Goal: Task Accomplishment & Management: Complete application form

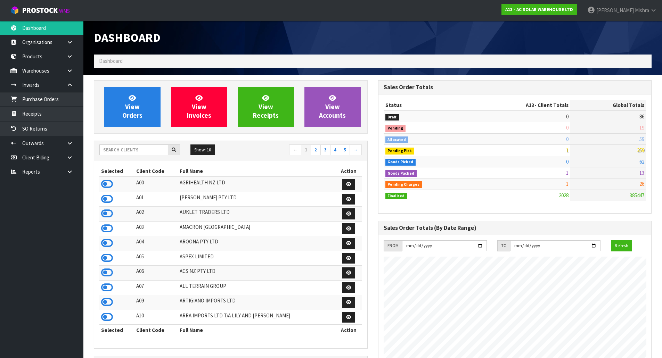
scroll to position [571, 284]
click at [111, 231] on icon at bounding box center [107, 228] width 12 height 10
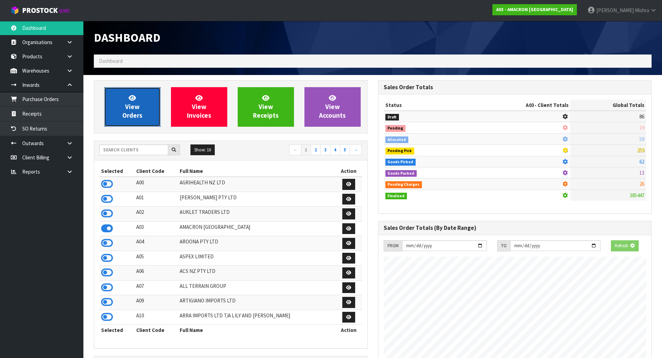
click at [124, 107] on link "View Orders" at bounding box center [132, 107] width 56 height 40
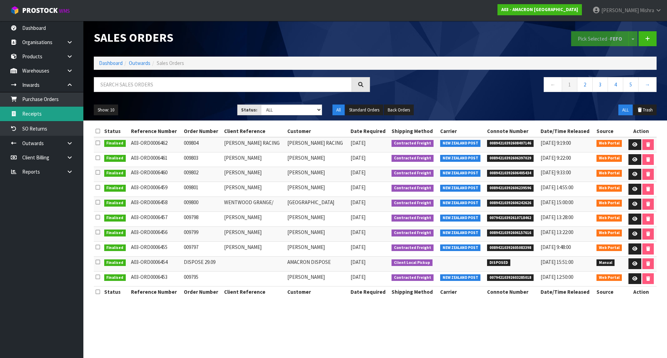
click at [56, 114] on link "Receipts" at bounding box center [41, 114] width 83 height 14
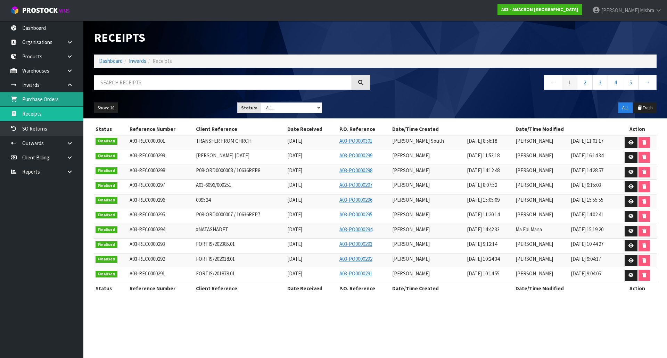
click at [51, 97] on link "Purchase Orders" at bounding box center [41, 99] width 83 height 14
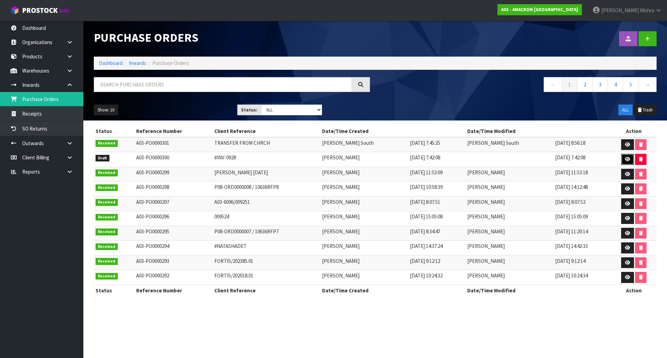
click at [626, 156] on link at bounding box center [627, 159] width 13 height 11
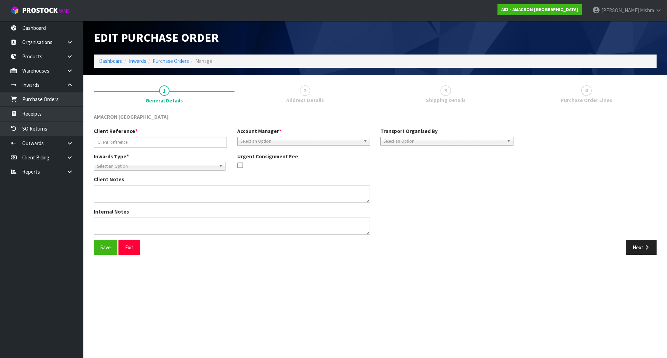
type input "#INV-0928"
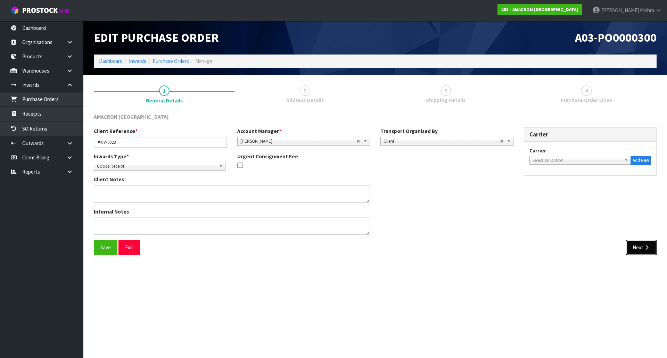
click at [647, 245] on icon "button" at bounding box center [647, 247] width 7 height 5
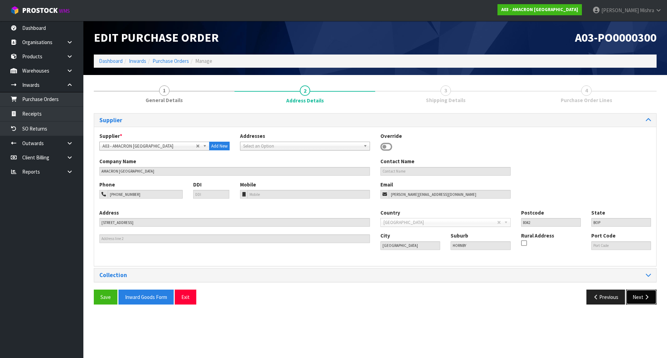
click at [638, 300] on button "Next" at bounding box center [641, 297] width 31 height 15
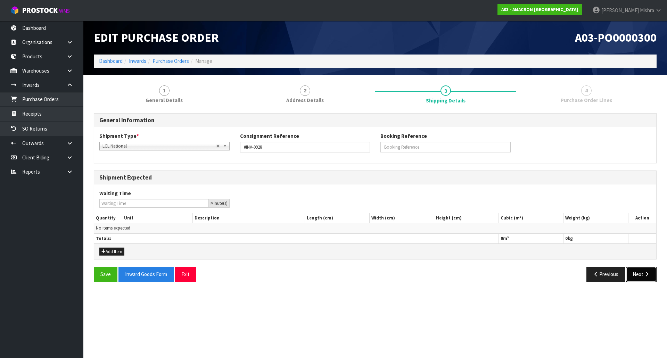
click at [653, 278] on button "Next" at bounding box center [641, 274] width 31 height 15
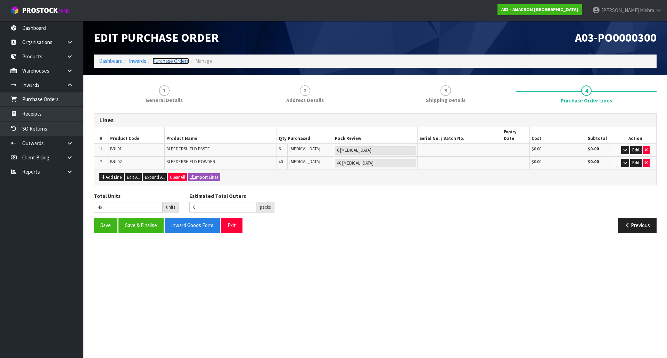
click at [172, 61] on link "Purchase Orders" at bounding box center [171, 61] width 36 height 7
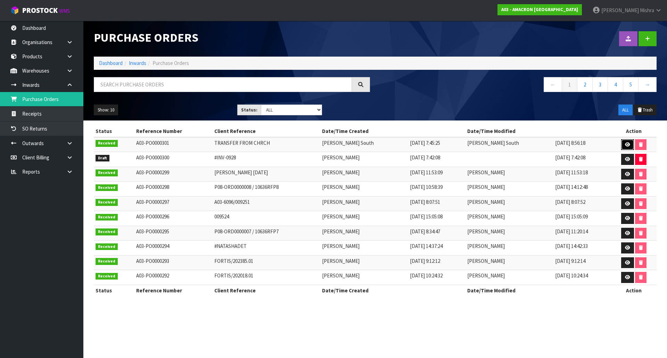
click at [625, 144] on icon at bounding box center [627, 144] width 5 height 5
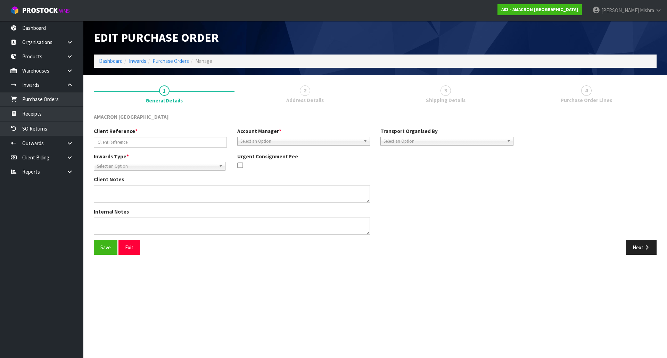
type input "TRANSFER FROM CHRCH"
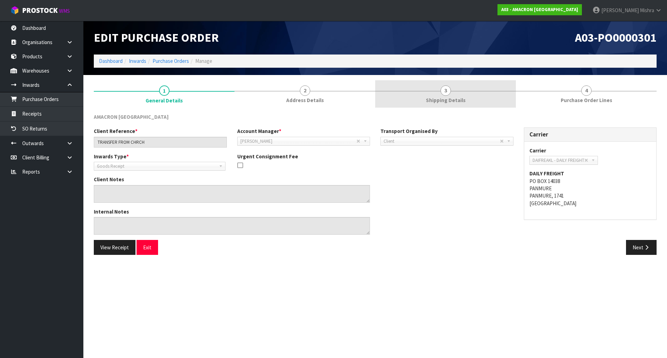
click at [452, 98] on span "Shipping Details" at bounding box center [446, 100] width 40 height 7
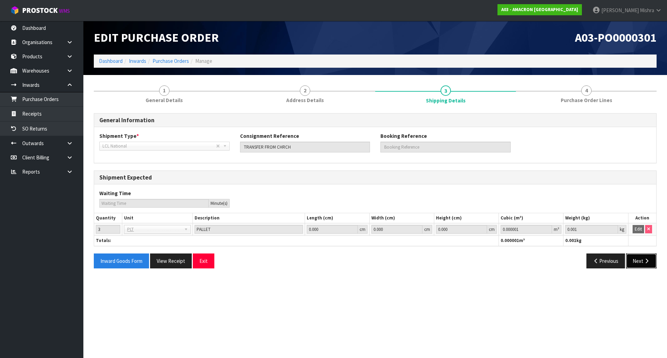
click at [649, 258] on button "Next" at bounding box center [641, 261] width 31 height 15
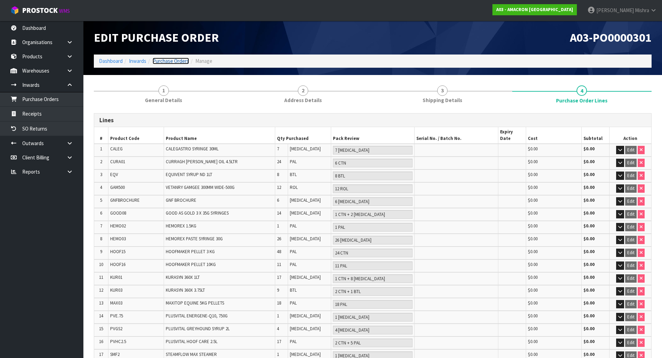
click at [177, 62] on link "Purchase Orders" at bounding box center [171, 61] width 36 height 7
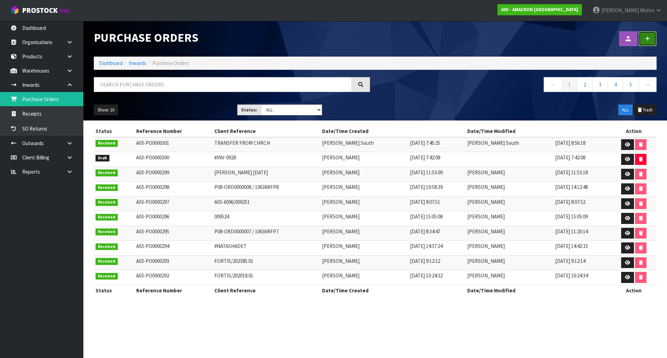
click at [648, 36] on link at bounding box center [648, 38] width 18 height 15
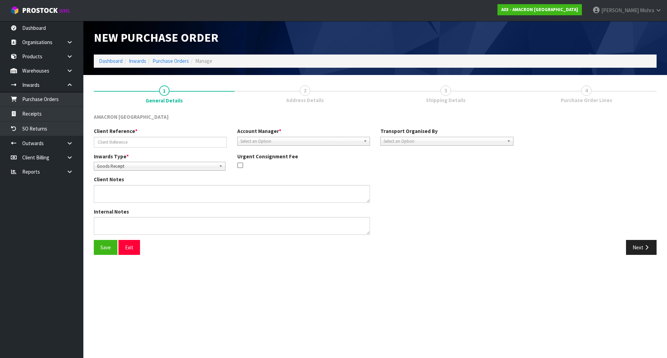
click at [126, 60] on li "Inwards" at bounding box center [135, 60] width 24 height 7
click at [115, 59] on link "Dashboard" at bounding box center [111, 61] width 24 height 7
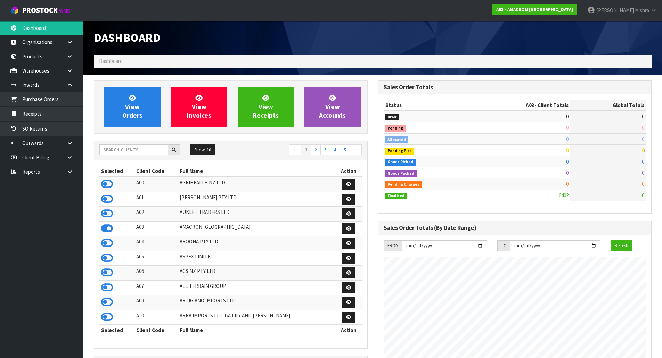
scroll to position [425, 284]
click at [118, 145] on input "text" at bounding box center [133, 150] width 69 height 11
click at [105, 248] on icon at bounding box center [107, 243] width 12 height 10
click at [58, 110] on link "Receipts" at bounding box center [41, 114] width 83 height 14
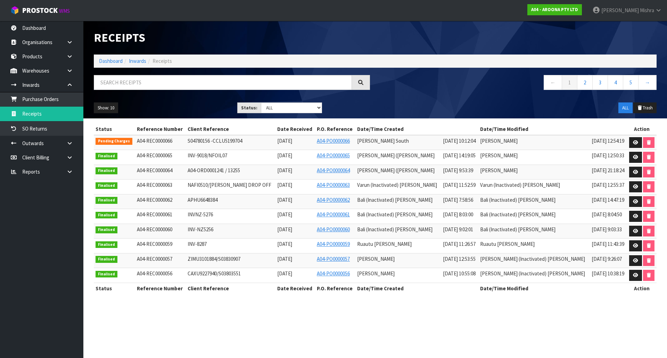
click at [627, 140] on td at bounding box center [642, 142] width 30 height 15
click at [629, 142] on link at bounding box center [635, 142] width 13 height 11
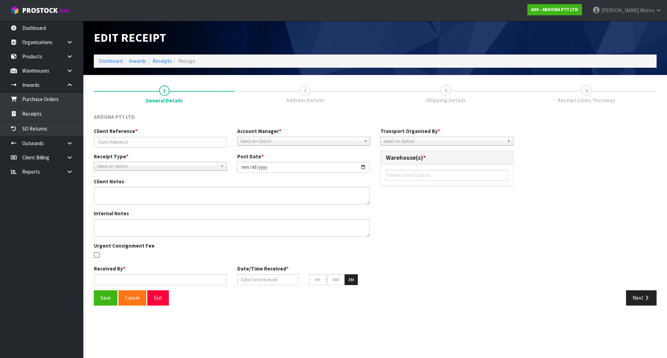
click at [447, 101] on span "Shipping Details" at bounding box center [446, 100] width 40 height 7
type input "S04780156 -CCLU5199704"
type input "[DATE]"
type textarea "PLEASE FIND THE BELOW VARIANCE FOR CODE NALR1001 WE RECEIVED 3 QUANTITY WHICH I…"
type textarea "NEW CODES"
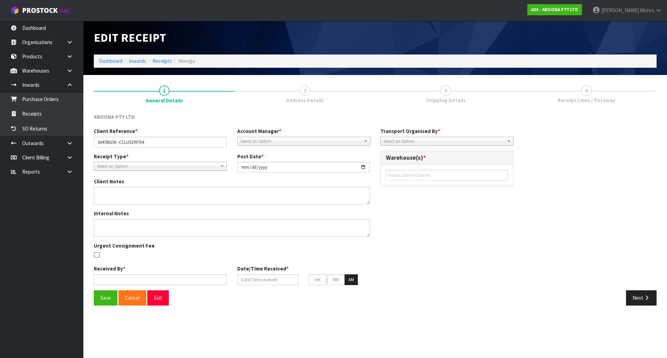
type input "[PERSON_NAME] South"
type input "[DATE]"
type input "07"
type input "30"
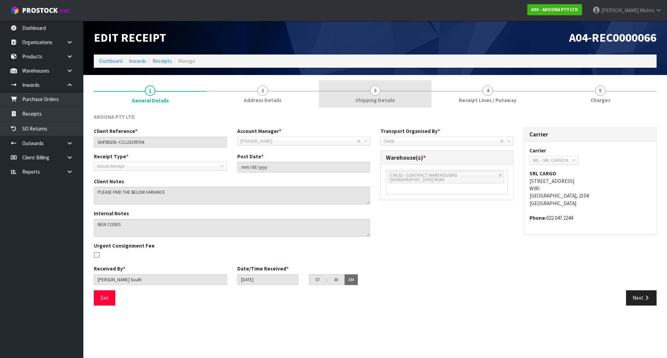
click at [447, 101] on link "4 Receipt Lines / Putaway" at bounding box center [488, 93] width 113 height 27
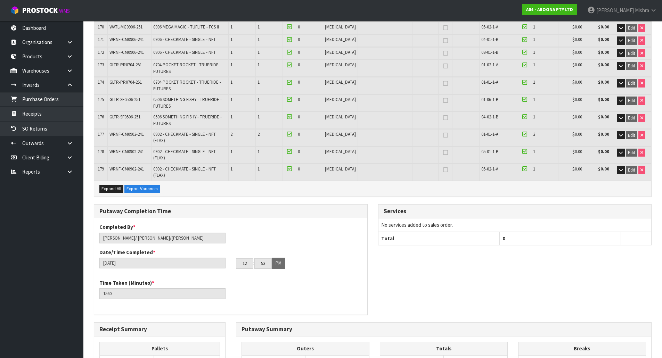
scroll to position [2746, 0]
drag, startPoint x: 116, startPoint y: 344, endPoint x: 357, endPoint y: 270, distance: 251.7
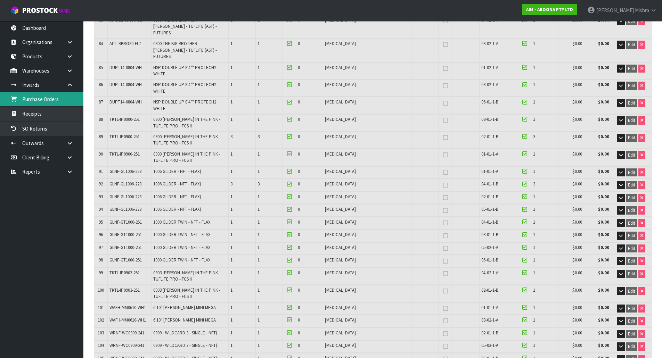
scroll to position [1425, 0]
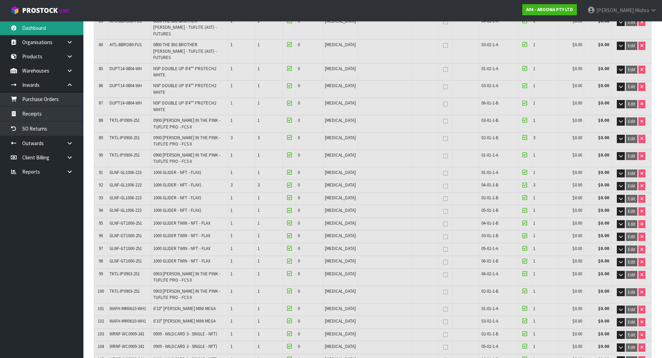
drag, startPoint x: 35, startPoint y: 35, endPoint x: 47, endPoint y: 42, distance: 13.3
click at [36, 35] on link "Dashboard" at bounding box center [41, 28] width 83 height 14
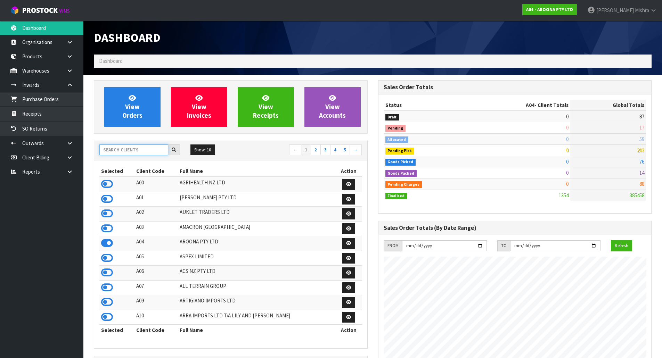
click at [139, 149] on input "text" at bounding box center [133, 150] width 69 height 11
type input "C09"
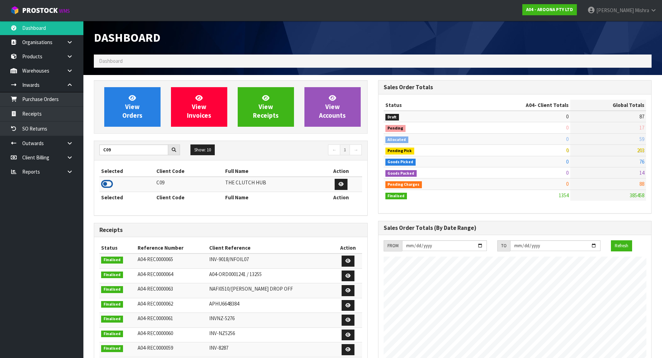
click at [110, 186] on icon at bounding box center [107, 184] width 12 height 10
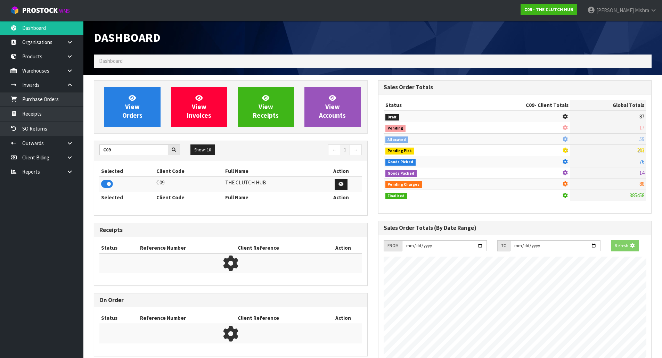
scroll to position [433, 284]
click at [139, 120] on link "View Orders" at bounding box center [132, 107] width 56 height 40
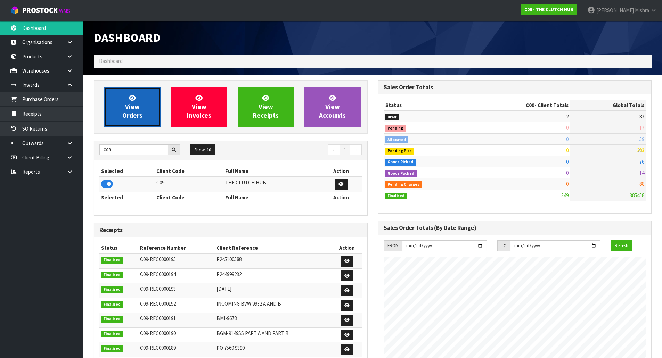
scroll to position [470, 284]
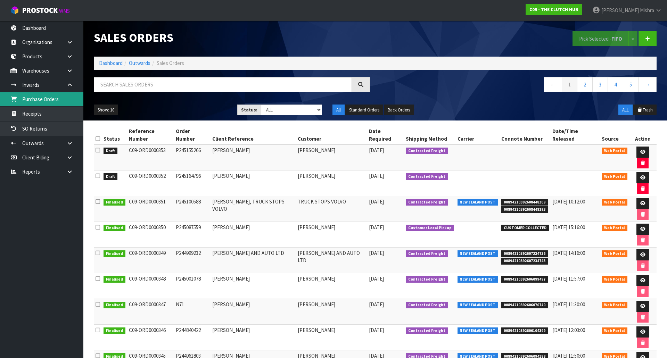
click at [64, 102] on link "Purchase Orders" at bounding box center [41, 99] width 83 height 14
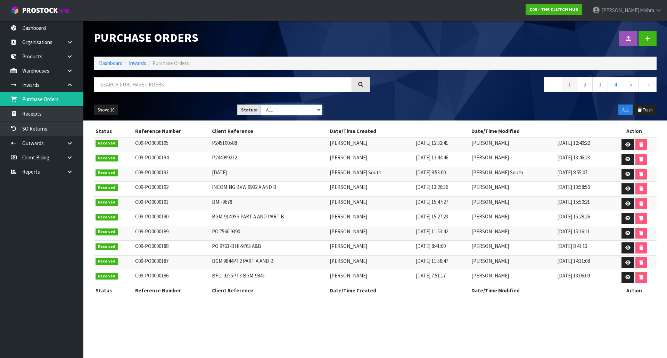
click at [275, 105] on select "Draft Pending Received Cancelled ALL" at bounding box center [292, 110] width 62 height 11
select select "string:0"
click at [261, 105] on select "Draft Pending Received Cancelled ALL" at bounding box center [292, 110] width 62 height 11
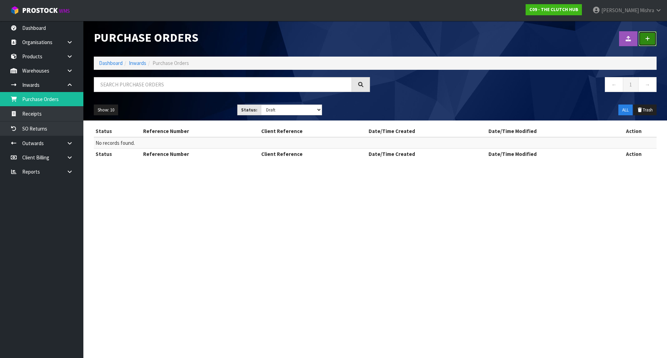
click at [649, 33] on link at bounding box center [648, 38] width 18 height 15
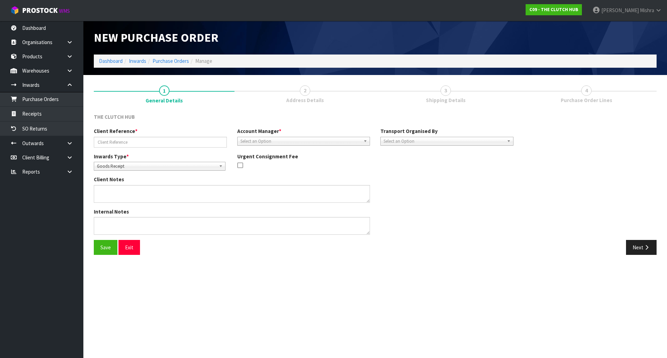
click at [128, 136] on div "Client Reference *" at bounding box center [161, 138] width 144 height 20
click at [128, 141] on input "text" at bounding box center [160, 142] width 133 height 11
paste input "PO 13102025"
type input "PO 13102025"
click at [290, 144] on span "Select an Option" at bounding box center [300, 141] width 121 height 8
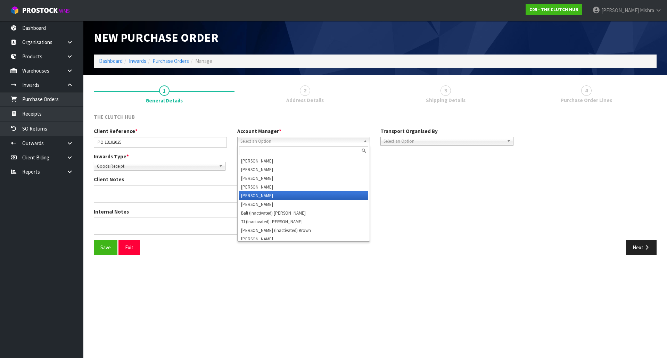
click at [286, 195] on li "[PERSON_NAME]" at bounding box center [304, 195] width 130 height 9
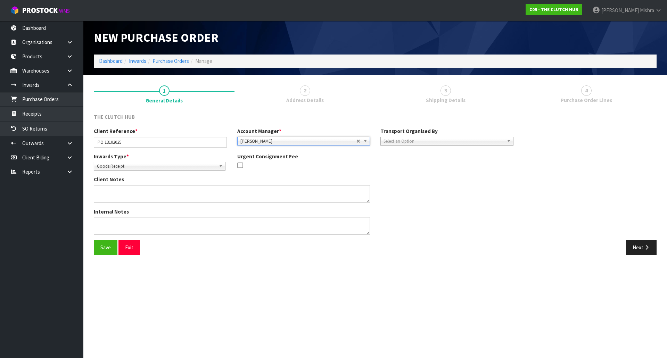
click at [435, 144] on span "Select an Option" at bounding box center [444, 141] width 121 height 8
click at [427, 177] on li "Client" at bounding box center [447, 178] width 130 height 9
click at [641, 245] on button "Next" at bounding box center [641, 247] width 31 height 15
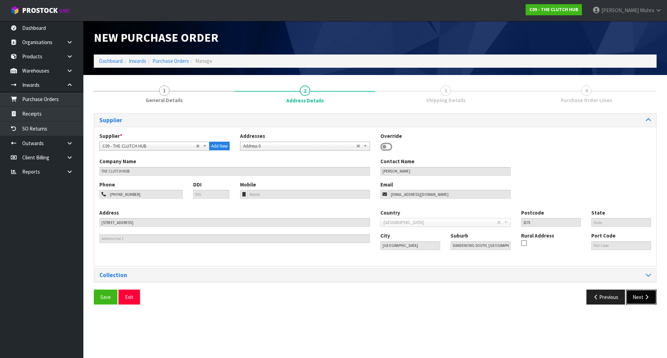
click at [646, 300] on button "Next" at bounding box center [641, 297] width 31 height 15
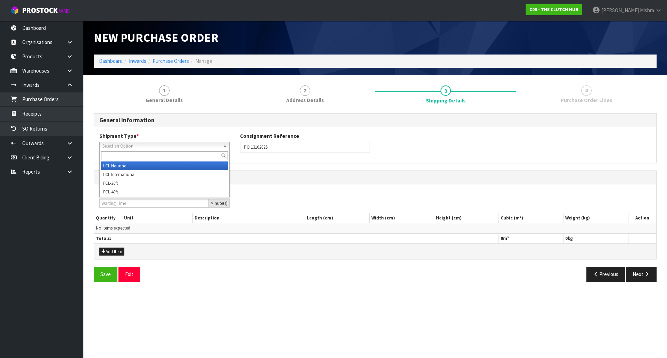
click at [188, 146] on span "Select an Option" at bounding box center [162, 146] width 118 height 8
click at [180, 164] on li "LCL National" at bounding box center [164, 166] width 127 height 9
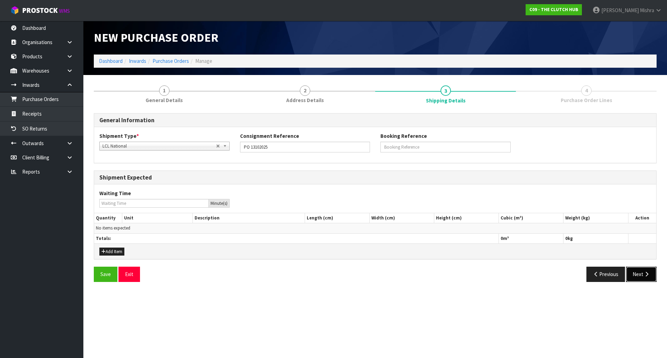
click at [639, 272] on button "Next" at bounding box center [641, 274] width 31 height 15
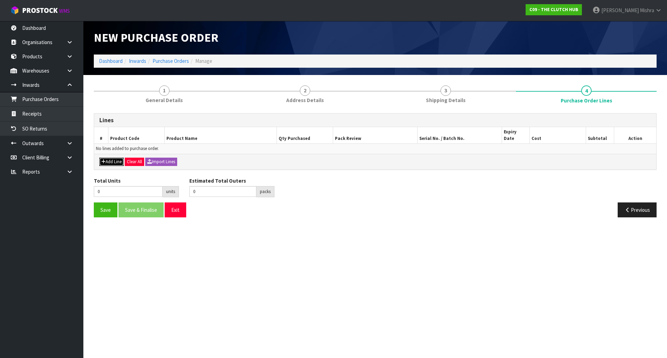
click at [106, 158] on button "Add Line" at bounding box center [111, 162] width 24 height 8
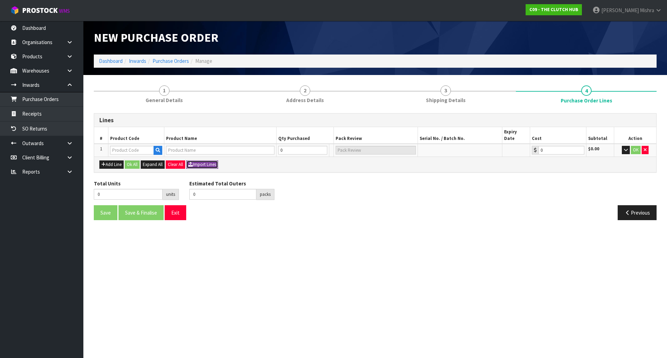
click at [208, 161] on button "Import Lines" at bounding box center [202, 165] width 32 height 8
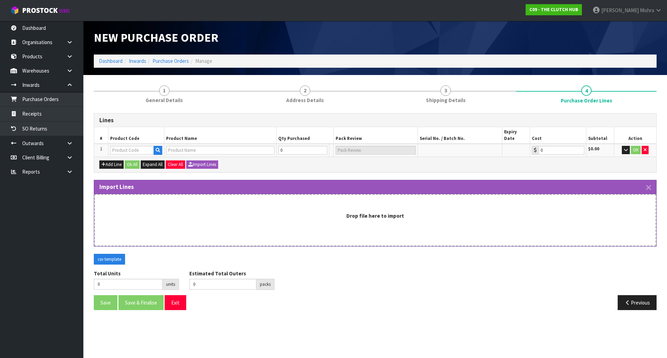
click at [652, 180] on div "Import Lines" at bounding box center [375, 187] width 562 height 14
click at [652, 181] on div "Import Lines" at bounding box center [375, 187] width 562 height 14
click at [650, 184] on icon "button" at bounding box center [648, 188] width 5 height 8
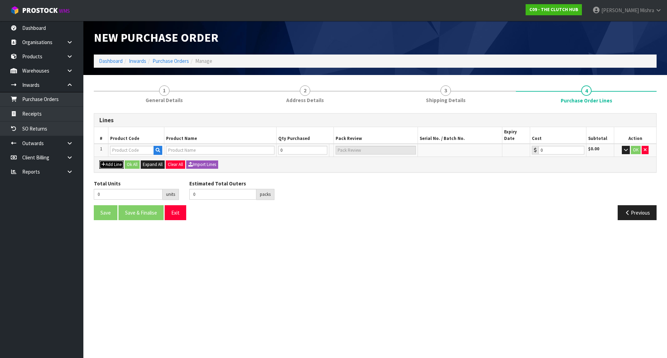
click at [114, 161] on button "Add Line" at bounding box center [111, 165] width 24 height 8
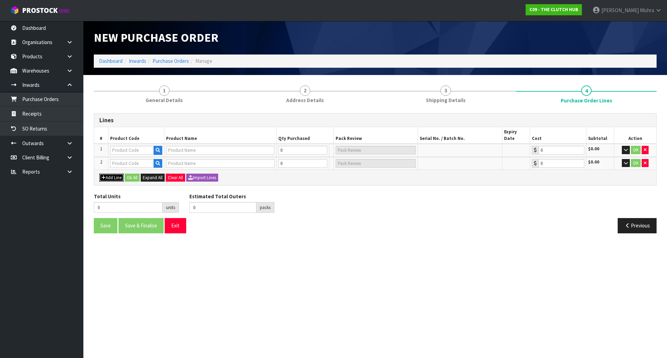
click at [115, 174] on button "Add Line" at bounding box center [111, 178] width 24 height 8
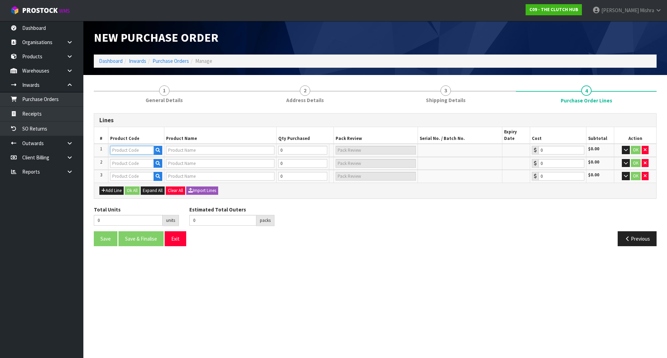
click at [131, 146] on input "text" at bounding box center [132, 150] width 44 height 9
paste input "BGM-9149 PART A"
type input "BGM-9149 PART A"
click at [159, 148] on icon "button" at bounding box center [158, 150] width 5 height 5
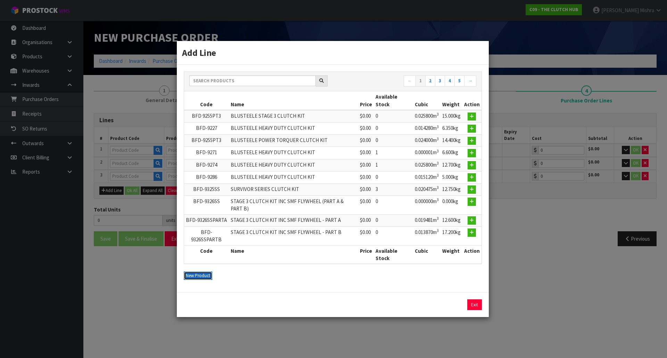
click at [208, 278] on button "New Product" at bounding box center [198, 276] width 28 height 8
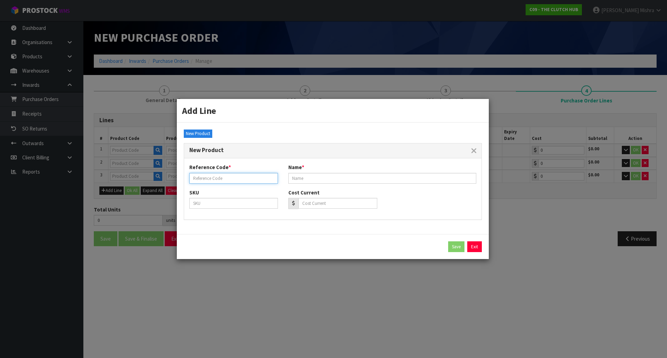
paste input "BGM-9149 PART A"
click at [232, 181] on input "BGM-9149 PART A" at bounding box center [233, 178] width 89 height 11
type input "BGM-9149 PART A"
click at [474, 248] on link "Exit" at bounding box center [474, 246] width 15 height 11
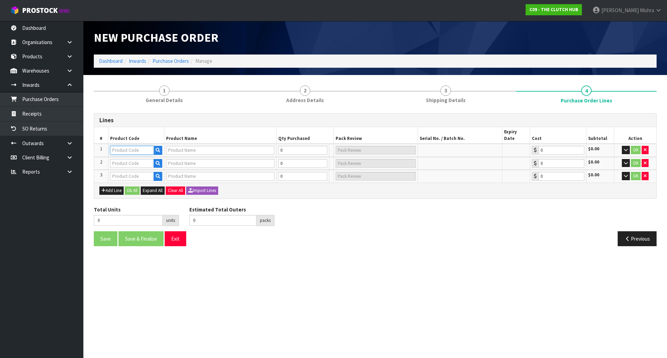
click at [124, 146] on input "text" at bounding box center [132, 150] width 44 height 9
paste input "BTA-9238"
type input "BTA-9238"
click at [342, 283] on section "New Purchase Order Dashboard Inwards Purchase Orders Manage 1 General Details 2…" at bounding box center [333, 179] width 667 height 358
click at [157, 148] on icon "button" at bounding box center [158, 150] width 5 height 5
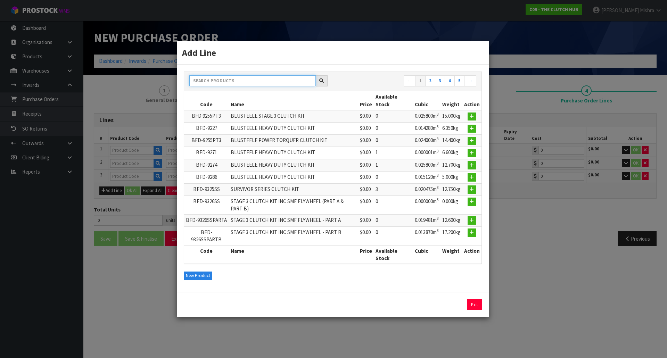
click at [251, 84] on input "text" at bounding box center [252, 80] width 126 height 11
paste input "BTA-9238"
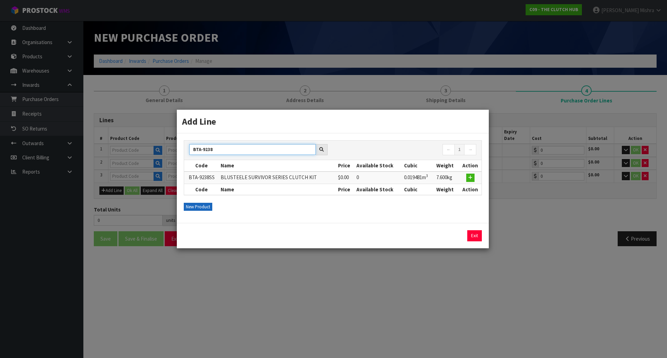
type input "BTA-9238"
click at [201, 203] on button "New Product" at bounding box center [198, 207] width 28 height 8
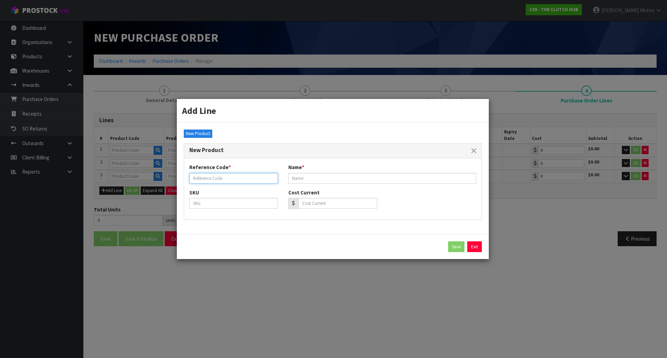
click at [226, 180] on input "text" at bounding box center [233, 178] width 89 height 11
paste input "BTA-9238"
type input "BTA-9238"
click at [328, 180] on input "text" at bounding box center [382, 178] width 188 height 11
paste input "BLUSTEELE HEAVY DUTY CLUTCH KIT"
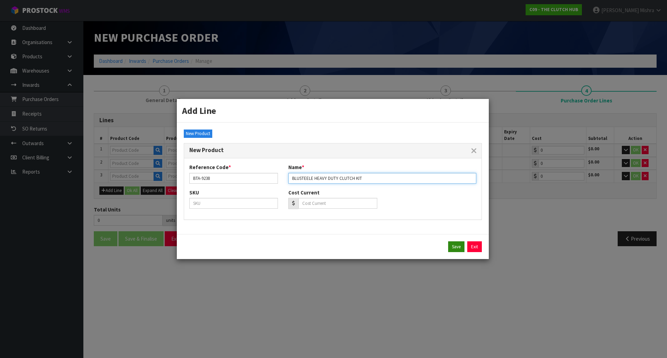
type input "BLUSTEELE HEAVY DUTY CLUTCH KIT"
click at [452, 248] on button "Save" at bounding box center [456, 246] width 16 height 11
type input "BTA-9238"
type input "BLUSTEELE HEAVY DUTY CLUTCH KIT"
type input "0.00"
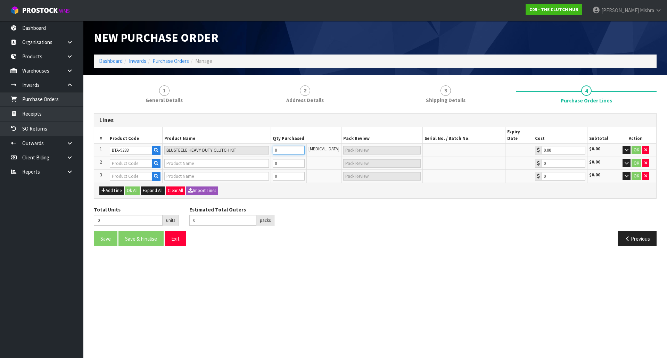
click at [239, 144] on tr "1 BTA-9238 BLUSTEELE HEAVY DUTY CLUTCH KIT 0 [MEDICAL_DATA] 0.00 $0.00 OK" at bounding box center [375, 150] width 562 height 13
type input "1"
type input "1 [MEDICAL_DATA]"
type input "1"
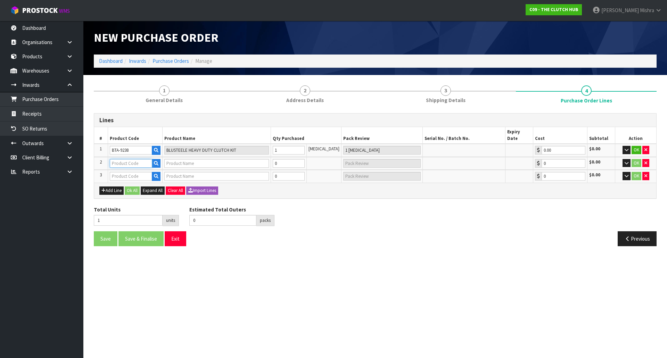
click at [131, 161] on input "text" at bounding box center [131, 163] width 42 height 9
click at [138, 159] on input "text" at bounding box center [131, 163] width 42 height 9
paste input "BGM-9149PART A"
type input "BGM-9149PART A"
type input "BLUSTEELE HEAVY DUTY CLUTCH KIT"
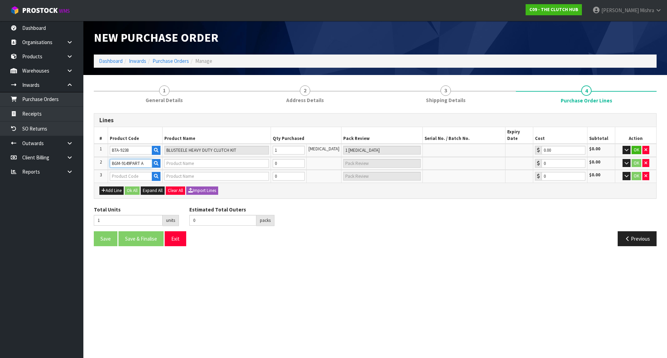
type input "0.00"
type input "BGM-9149PART A"
click at [128, 172] on input "text" at bounding box center [131, 176] width 42 height 9
click at [143, 172] on input "text" at bounding box center [131, 176] width 42 height 9
paste input "BGM-9149PART B"
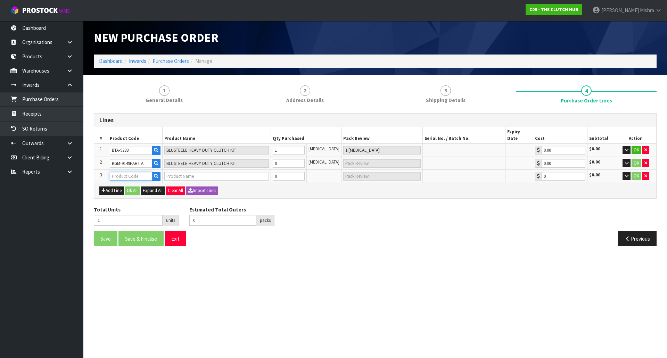
type input "BGM-9149PART B"
type input "BLUSTEELE HEAVY DUTY FLYWHEEL"
type input "0.00"
type input "BGM-9149PART B"
click at [261, 157] on tr "2 BGM-9149PART A BLUSTEELE HEAVY DUTY CLUTCH KIT 0 [MEDICAL_DATA] 0.00 $0.00 OK" at bounding box center [375, 163] width 562 height 13
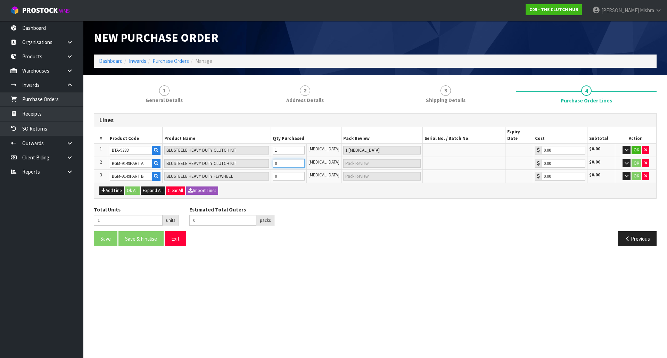
type input "2"
type input "1"
type input "1 [MEDICAL_DATA]"
type input "1"
click at [222, 170] on tr "3 BGM-9149PART B BLUSTEELE HEAVY DUTY FLYWHEEL 0 [MEDICAL_DATA] 0.00 $0.00 OK" at bounding box center [375, 176] width 562 height 13
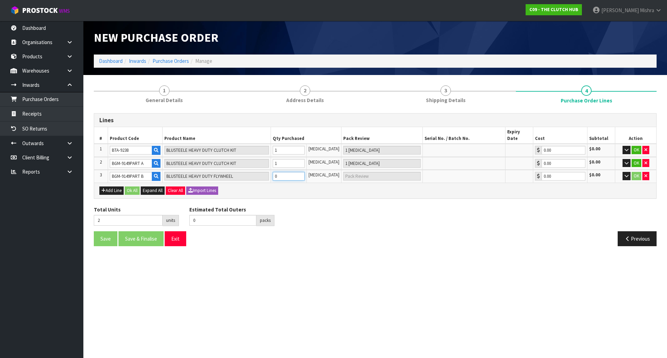
type input "3"
type input "1"
type input "1 [MEDICAL_DATA]"
type input "1"
click at [134, 187] on button "Ok All" at bounding box center [132, 191] width 15 height 8
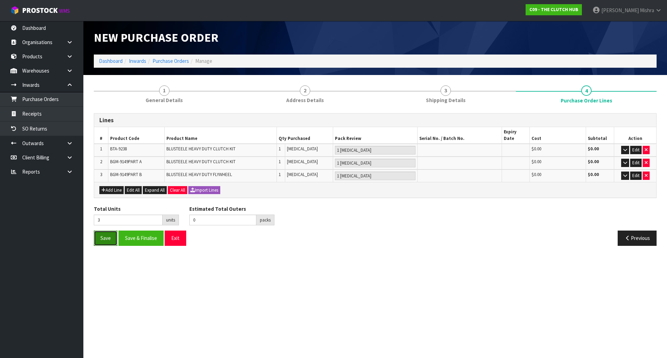
click at [108, 236] on button "Save" at bounding box center [106, 238] width 24 height 15
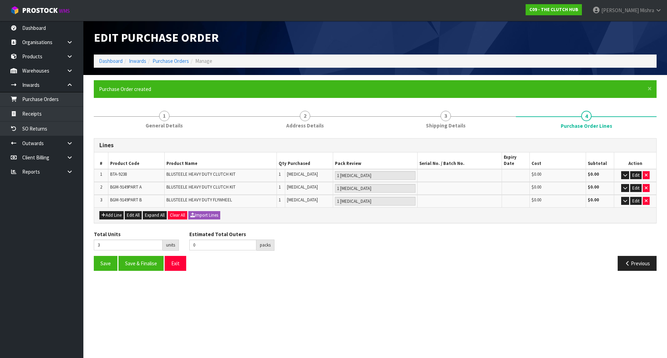
type input "0"
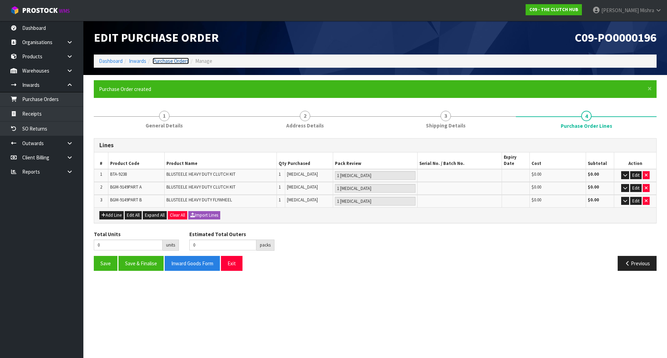
click at [161, 60] on link "Purchase Orders" at bounding box center [171, 61] width 36 height 7
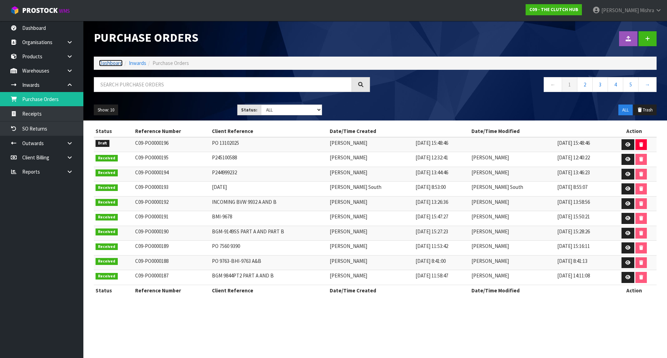
click at [120, 64] on link "Dashboard" at bounding box center [111, 63] width 24 height 7
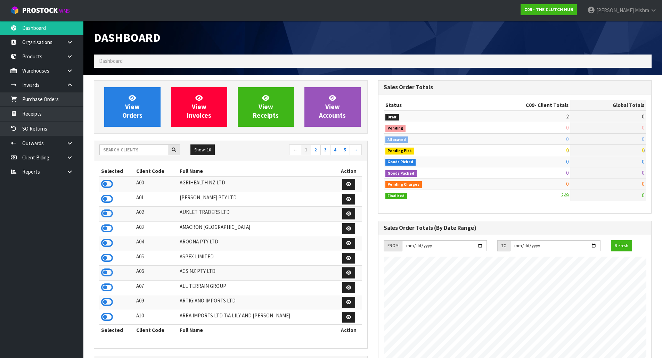
scroll to position [470, 284]
